Goal: Task Accomplishment & Management: Complete application form

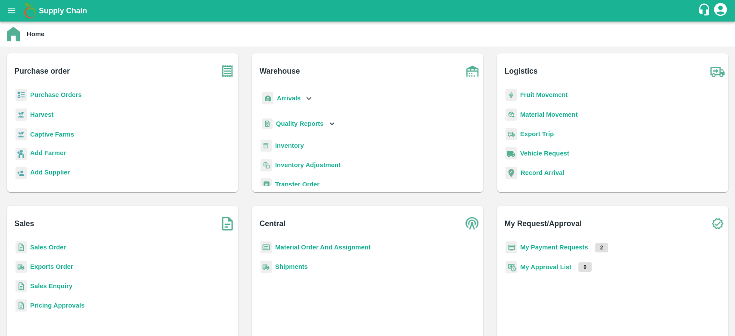
click at [298, 146] on b "Inventory" at bounding box center [289, 145] width 29 height 7
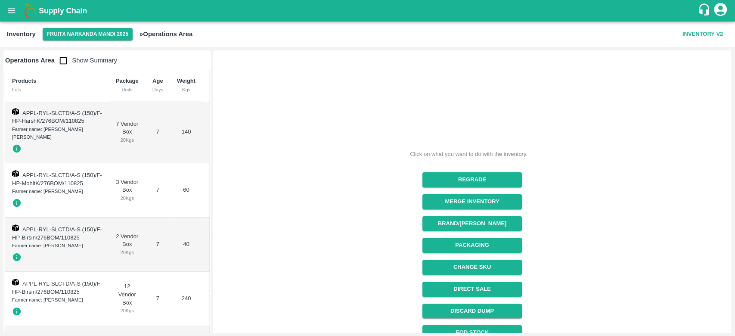
drag, startPoint x: 730, startPoint y: 82, endPoint x: 734, endPoint y: 239, distance: 156.9
click at [734, 239] on div "Operations Area Show Summary Products Lots Package Units Age Days Weight Kgs Ch…" at bounding box center [367, 191] width 735 height 289
click at [730, 296] on div "Click on what you want to do with the inventory. Regrade Merge Inventory Brand/…" at bounding box center [472, 230] width 519 height 360
drag, startPoint x: 732, startPoint y: 270, endPoint x: 734, endPoint y: 322, distance: 52.6
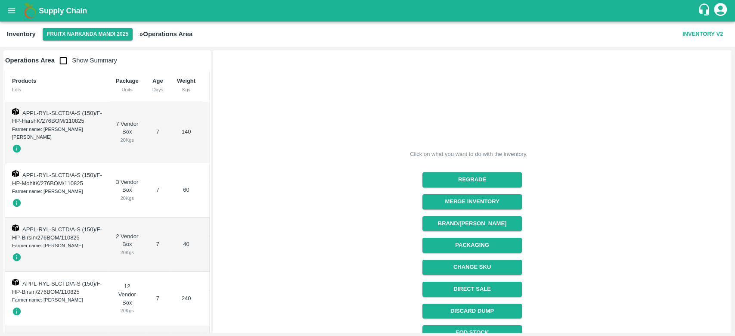
click at [734, 322] on div "Operations Area Show Summary Products Lots Package Units Age Days Weight Kgs Ch…" at bounding box center [367, 191] width 735 height 289
click at [569, 261] on div "Click on what you want to do with the inventory. Regrade Merge Inventory Brand/…" at bounding box center [468, 227] width 517 height 358
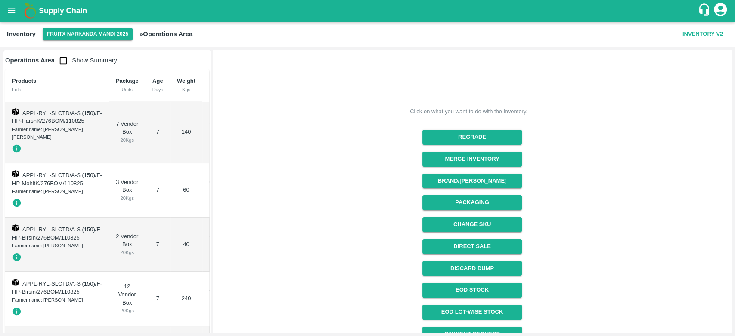
scroll to position [77, 0]
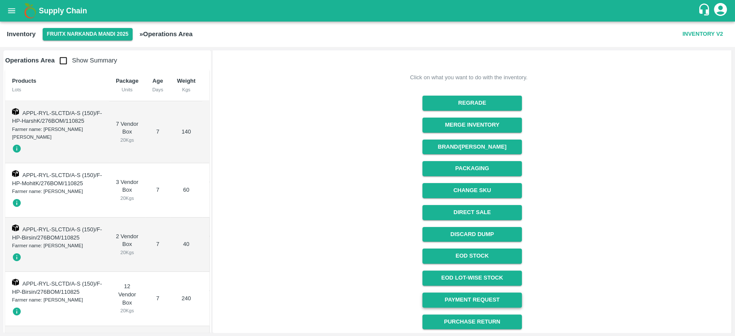
click at [477, 294] on link "Payment Request" at bounding box center [472, 299] width 99 height 15
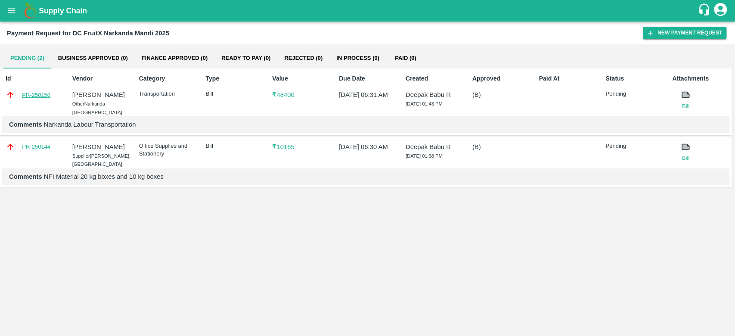
click at [35, 93] on link "PR-250150" at bounding box center [36, 95] width 28 height 9
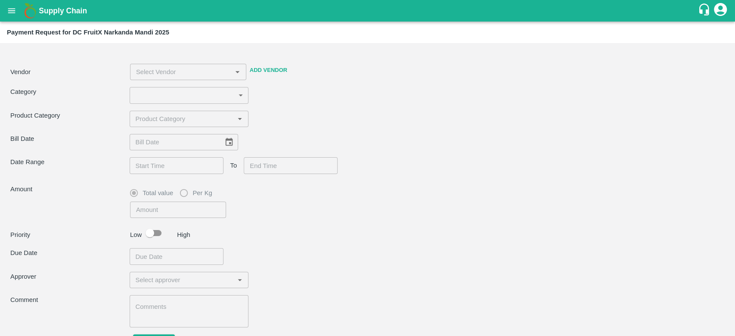
type input "4"
type input "48400"
checkbox input "true"
type textarea "Narkanda Labour Transportation"
type input "Jagdish Raj -8899418430(Other)"
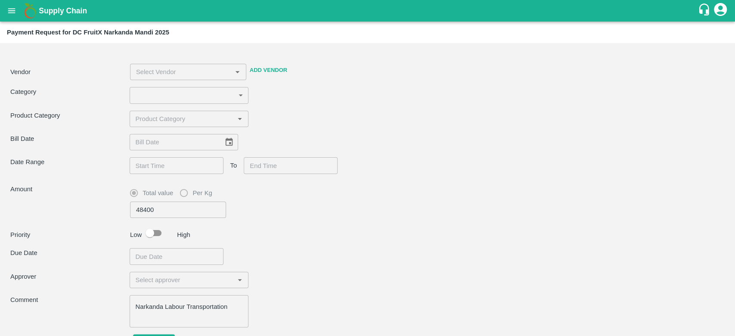
type input "07/08/2025"
type input "13/08/2025 06:30 AM"
type input "13/08/2025 06:31 AM"
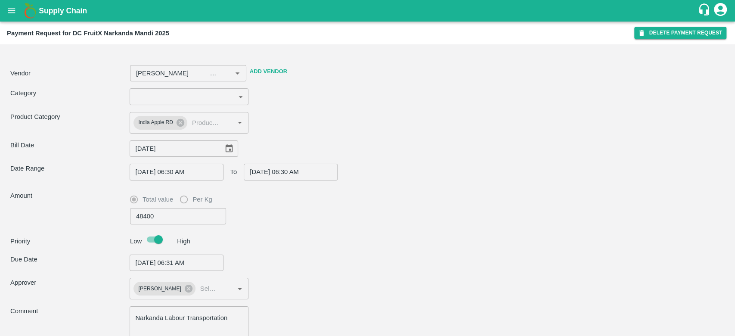
type input "Jagdish Raj -8899418430(Other)"
click at [11, 14] on icon "open drawer" at bounding box center [11, 10] width 9 height 9
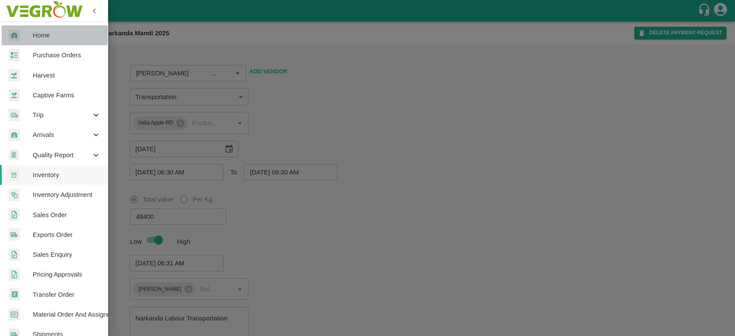
click at [36, 28] on link "Home" at bounding box center [54, 35] width 108 height 20
